Goal: Information Seeking & Learning: Learn about a topic

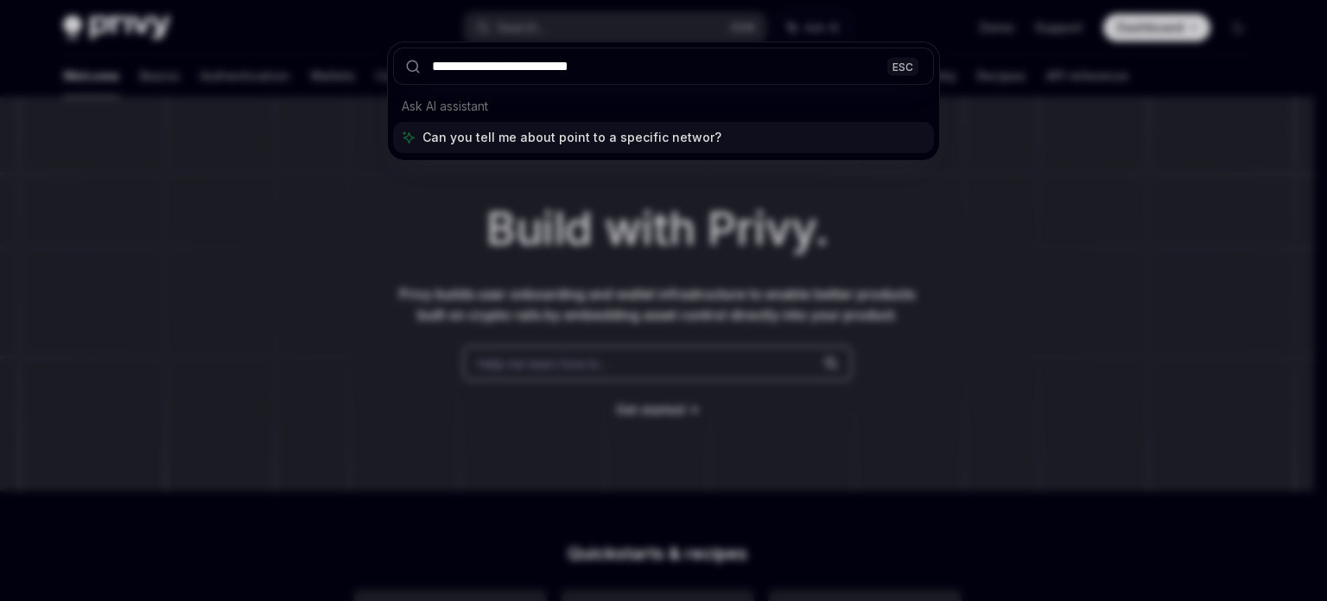
type input "**********"
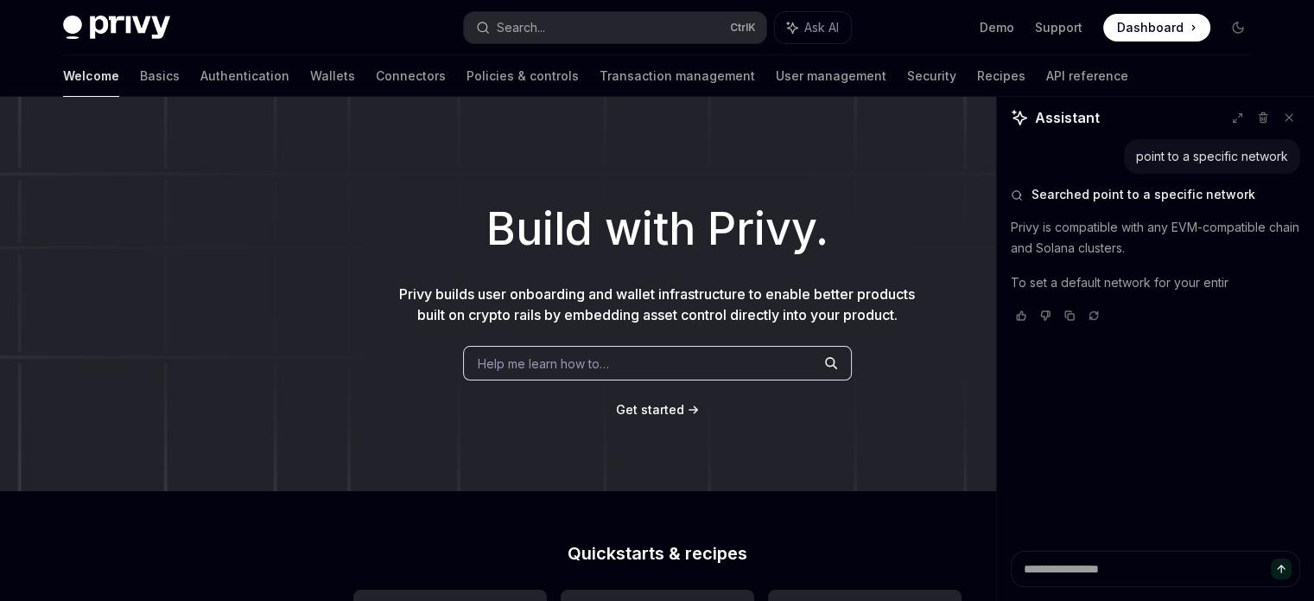
type textarea "*"
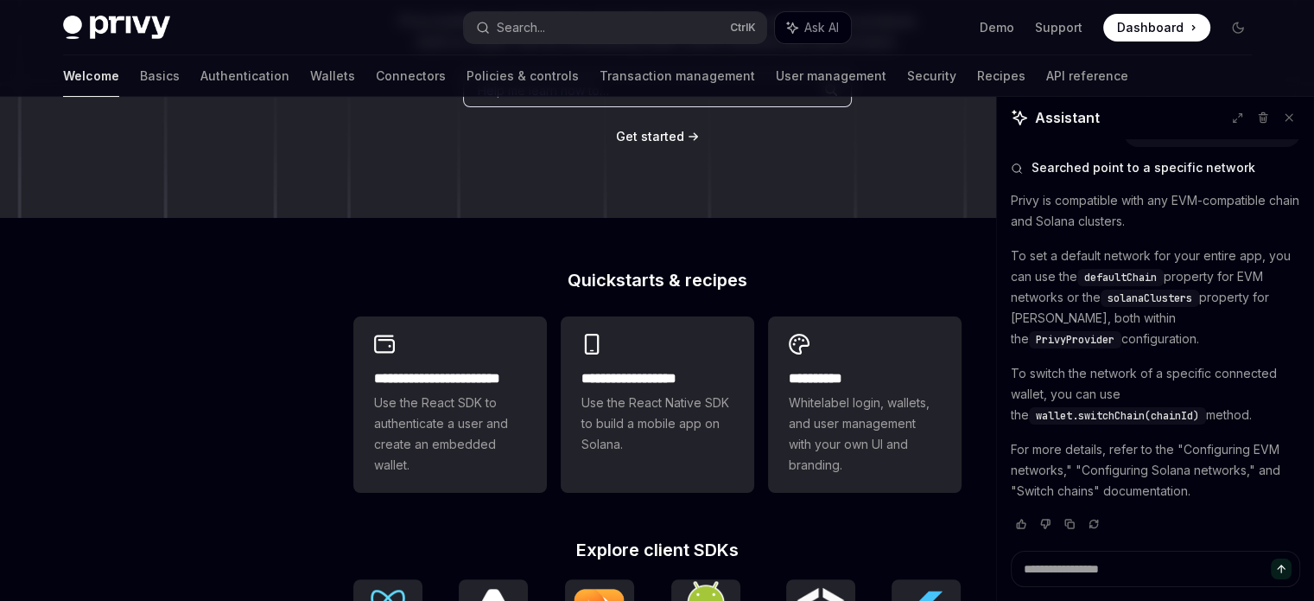
scroll to position [346, 0]
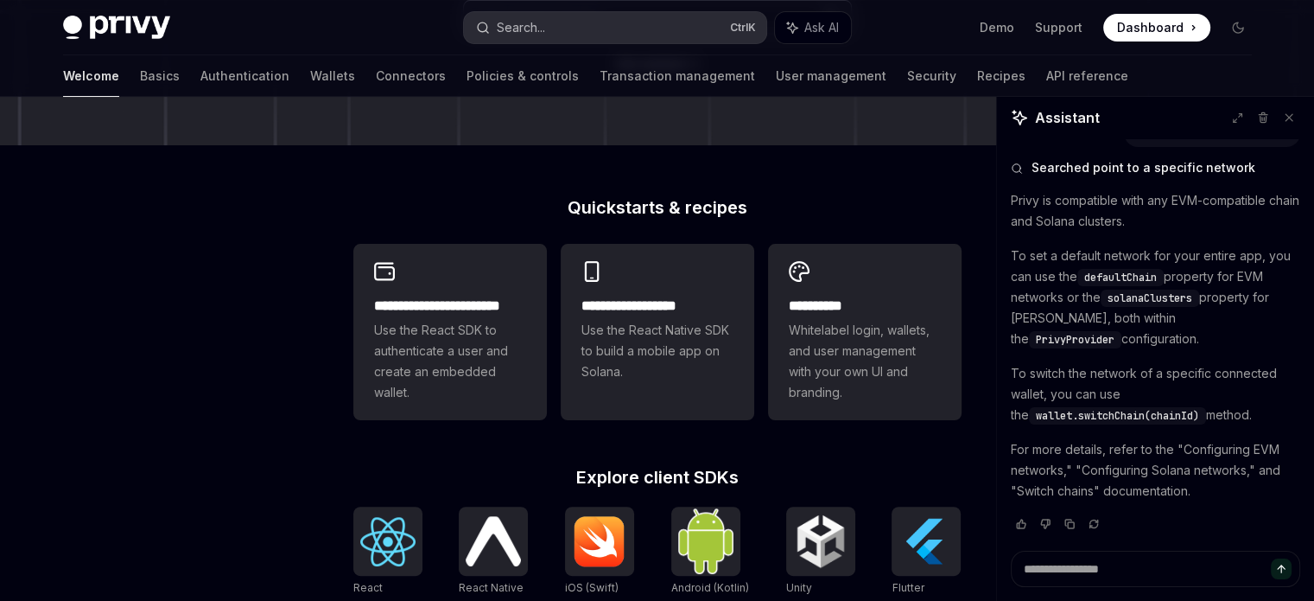
click at [569, 23] on button "Search... Ctrl K" at bounding box center [615, 27] width 302 height 31
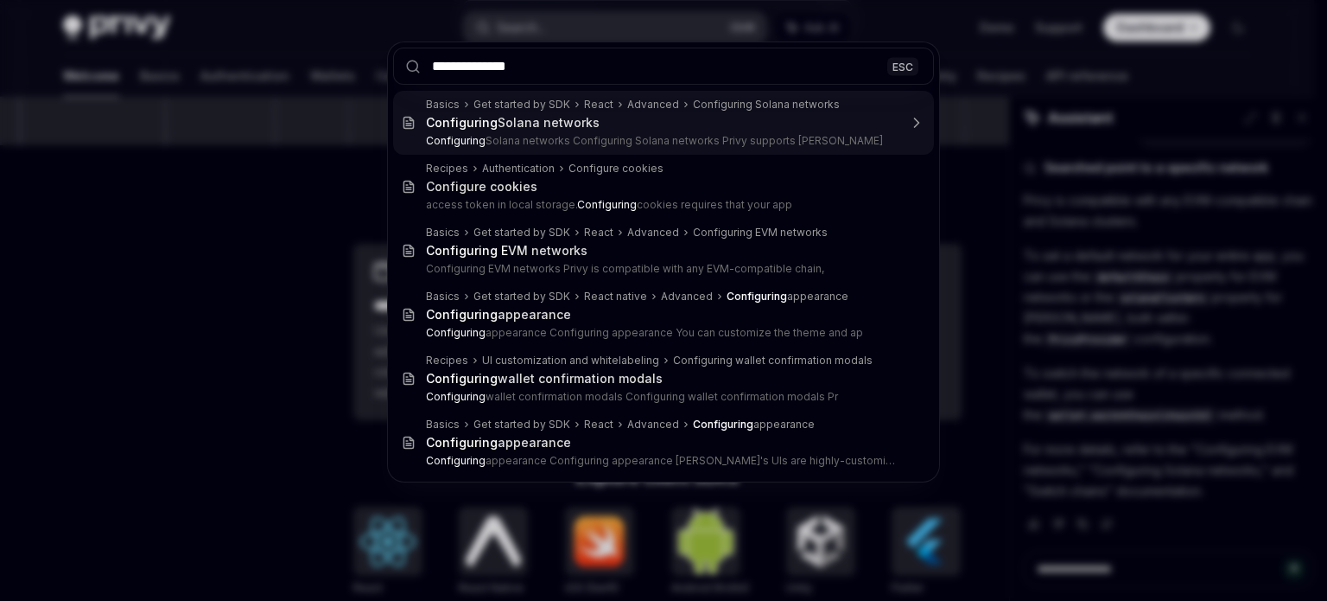
type input "**********"
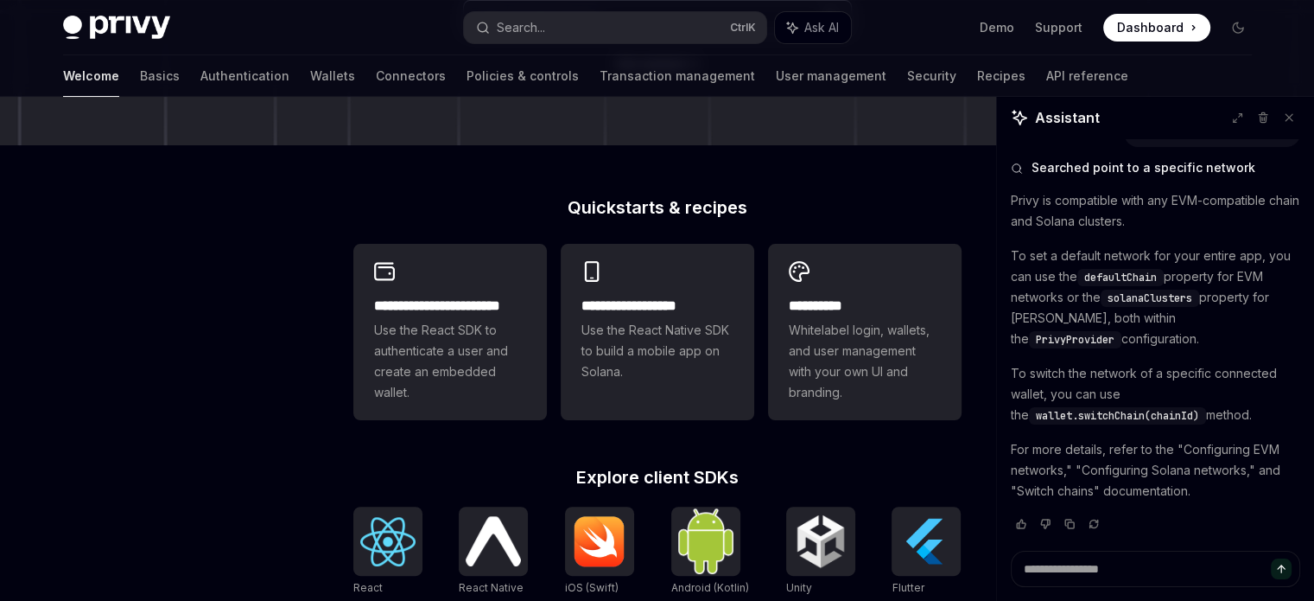
type textarea "*"
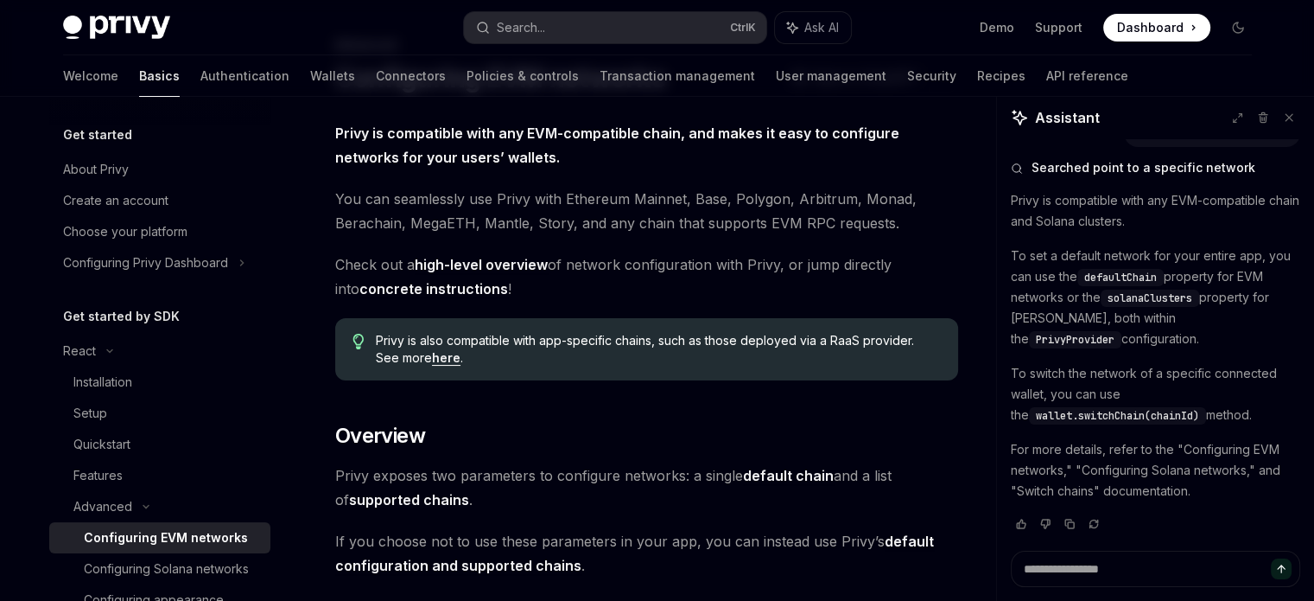
click at [524, 187] on span "You can seamlessly use Privy with Ethereum Mainnet, Base, Polygon, Arbitrum, Mo…" at bounding box center [646, 211] width 623 height 48
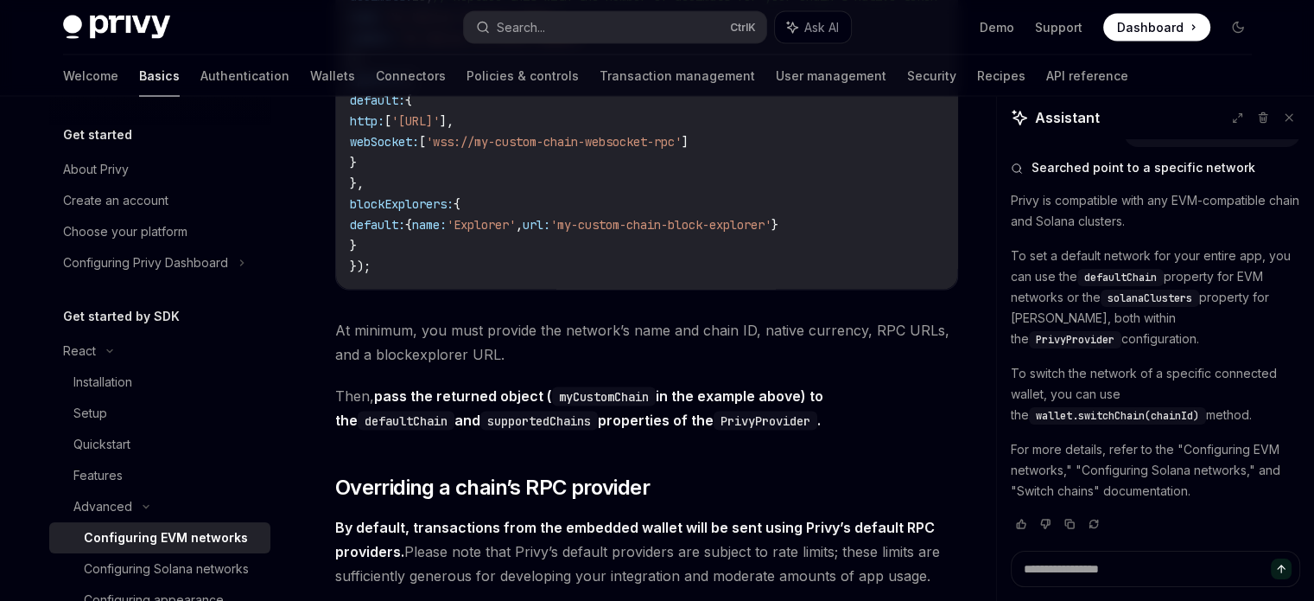
scroll to position [3496, 0]
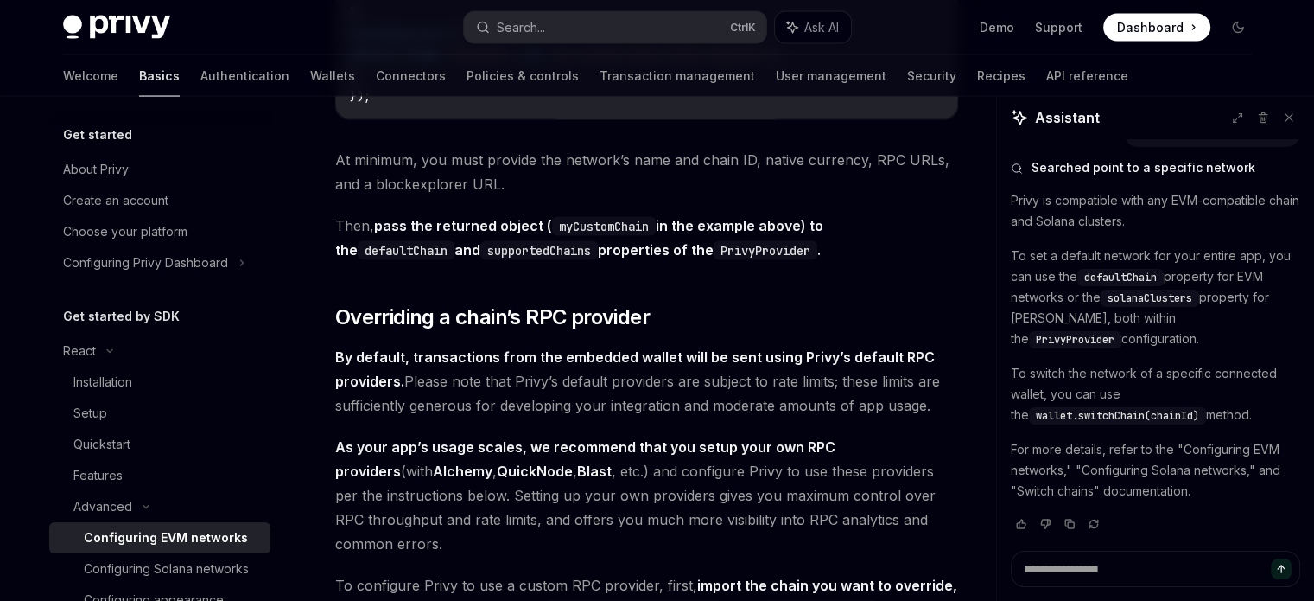
click at [685, 382] on span "By default, transactions from the embedded wallet will be sent using Privy’s de…" at bounding box center [646, 381] width 623 height 73
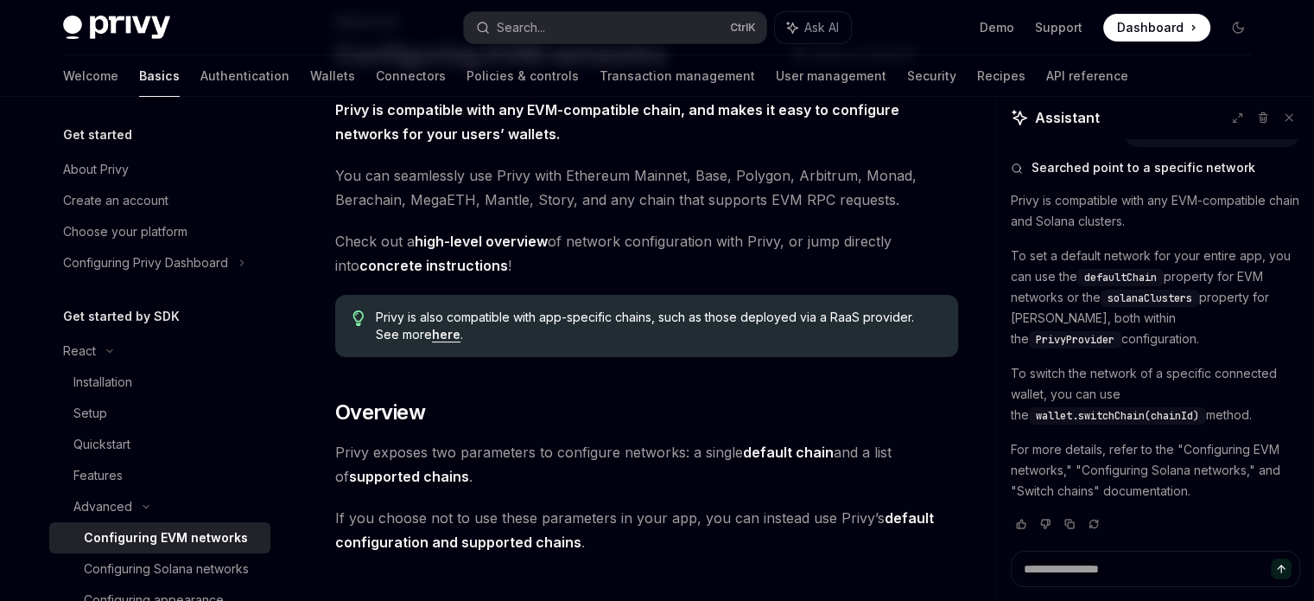
scroll to position [259, 0]
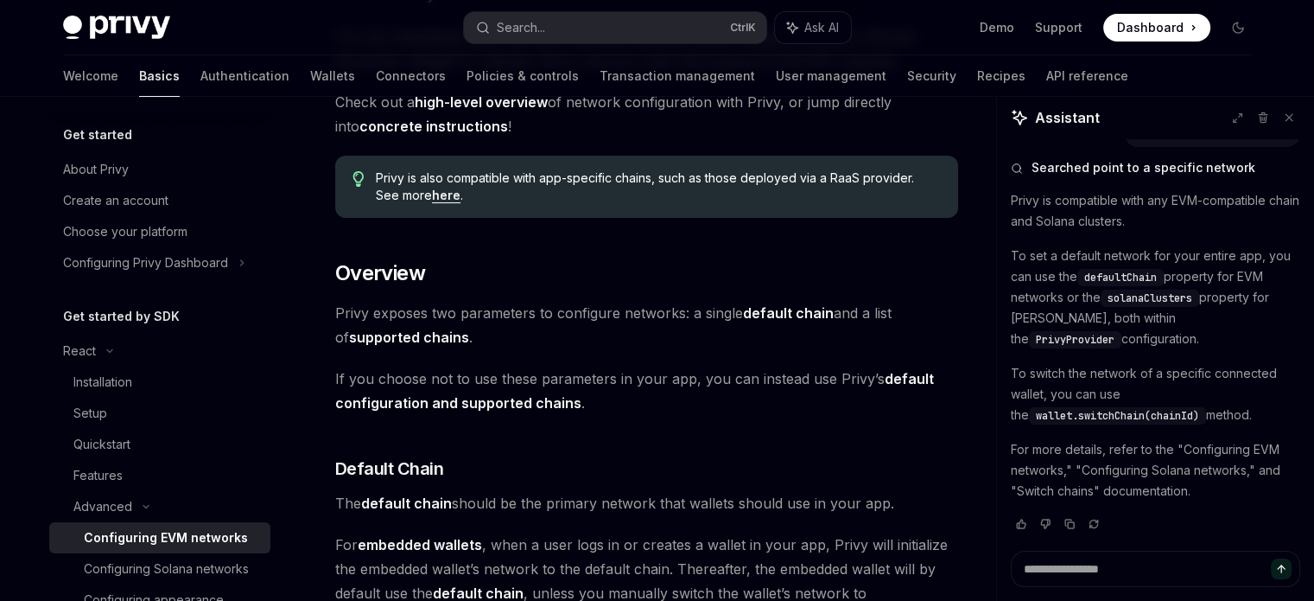
click at [1126, 20] on span "Dashboard" at bounding box center [1150, 27] width 67 height 17
